Goal: Check status: Check status

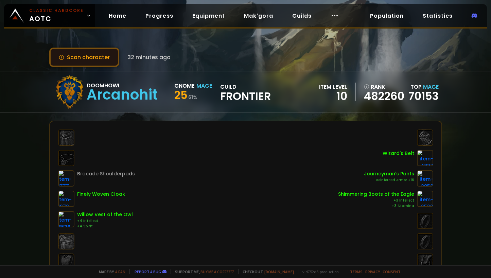
click at [78, 51] on button "Scan character" at bounding box center [84, 57] width 70 height 19
click at [100, 56] on button "Scan character" at bounding box center [84, 57] width 70 height 19
